Goal: Navigation & Orientation: Understand site structure

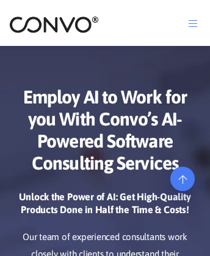
click at [183, 152] on icon at bounding box center [183, 147] width 9 height 10
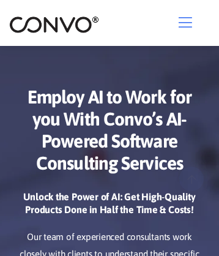
scroll to position [5590, 0]
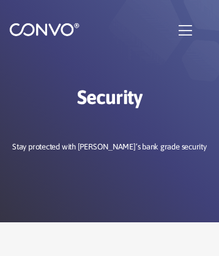
click at [44, 29] on img at bounding box center [44, 29] width 70 height 15
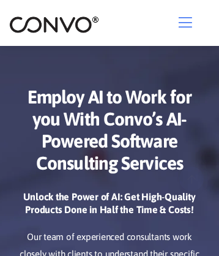
scroll to position [5916, 0]
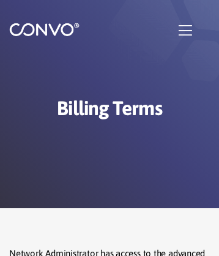
click at [44, 29] on img at bounding box center [44, 29] width 70 height 15
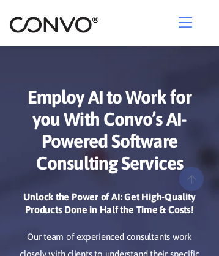
scroll to position [5753, 0]
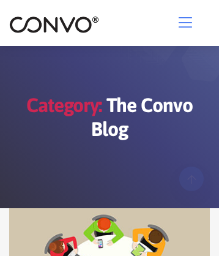
scroll to position [6165, 0]
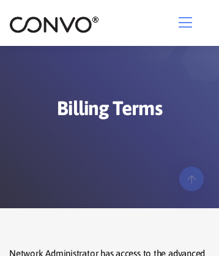
scroll to position [2377, 0]
